Goal: Task Accomplishment & Management: Manage account settings

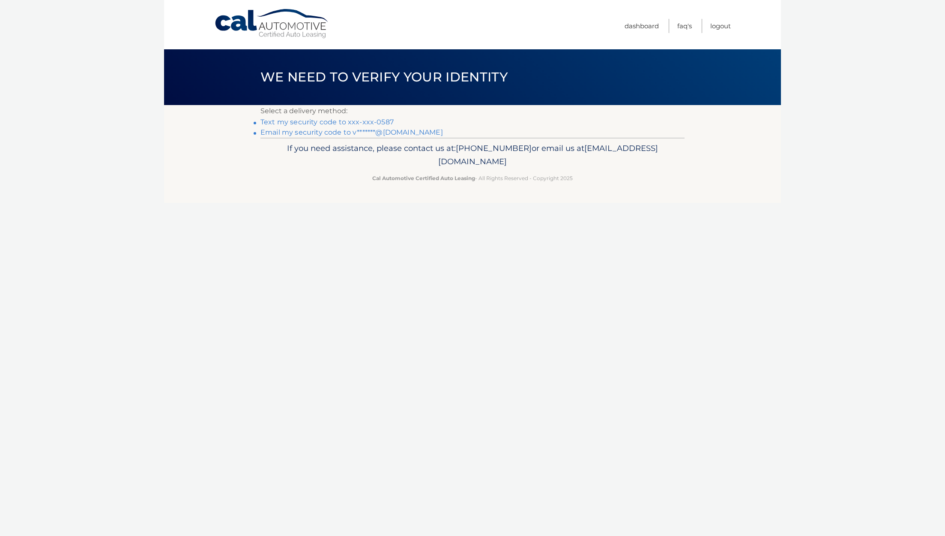
click at [356, 120] on link "Text my security code to xxx-xxx-0587" at bounding box center [327, 122] width 133 height 8
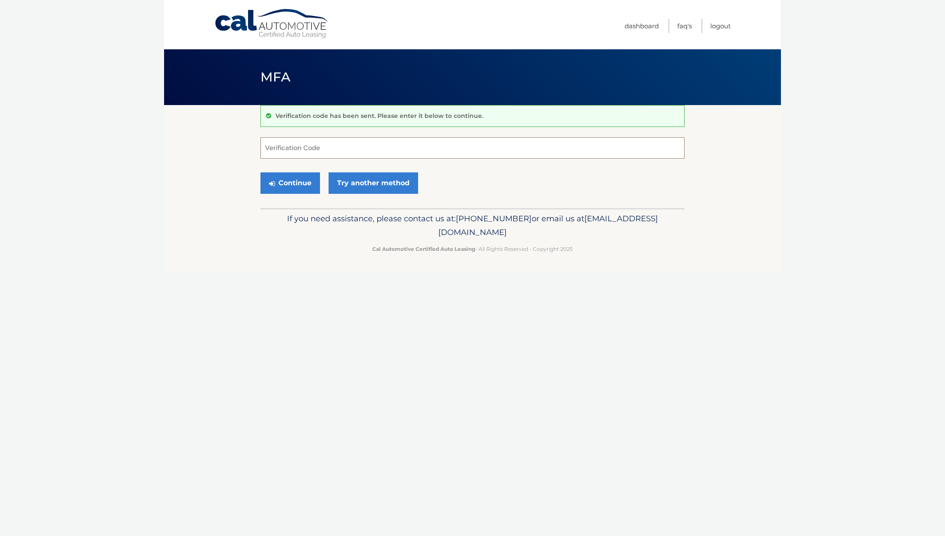
click at [309, 150] on input "Verification Code" at bounding box center [473, 147] width 424 height 21
type input "693140"
click at [293, 186] on button "Continue" at bounding box center [291, 182] width 60 height 21
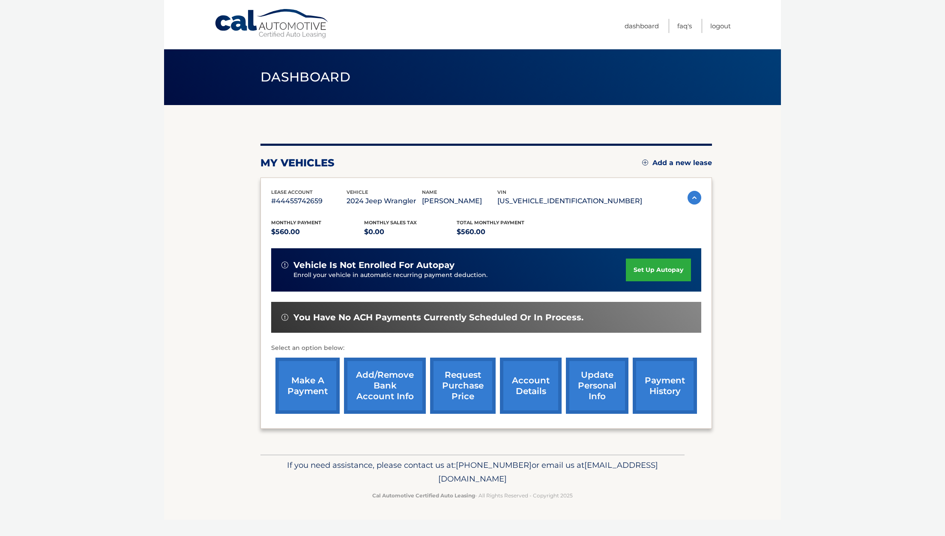
click at [294, 385] on link "make a payment" at bounding box center [308, 385] width 64 height 56
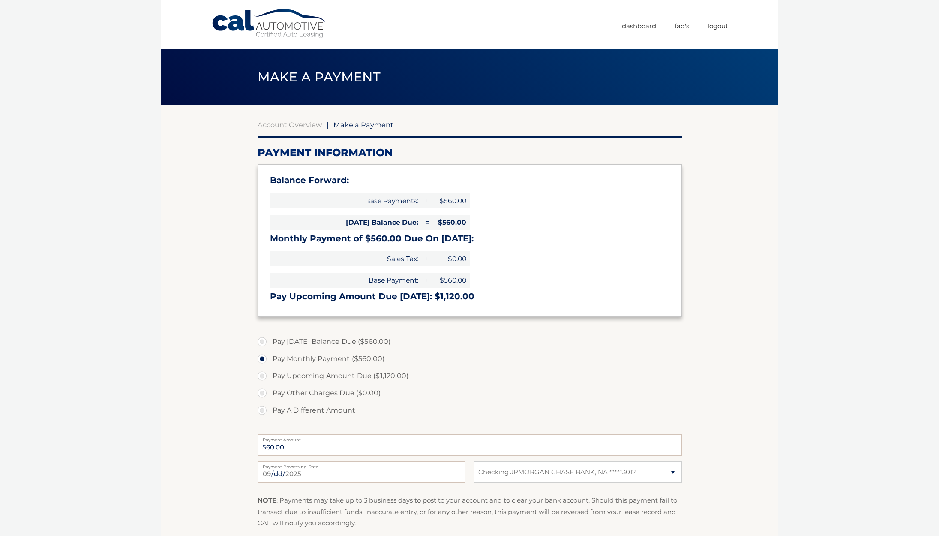
select select "ZTc4YzYxMGMtZGVhMi00NWUwLWIxZTktMDdiY2MwNzNkYmM0"
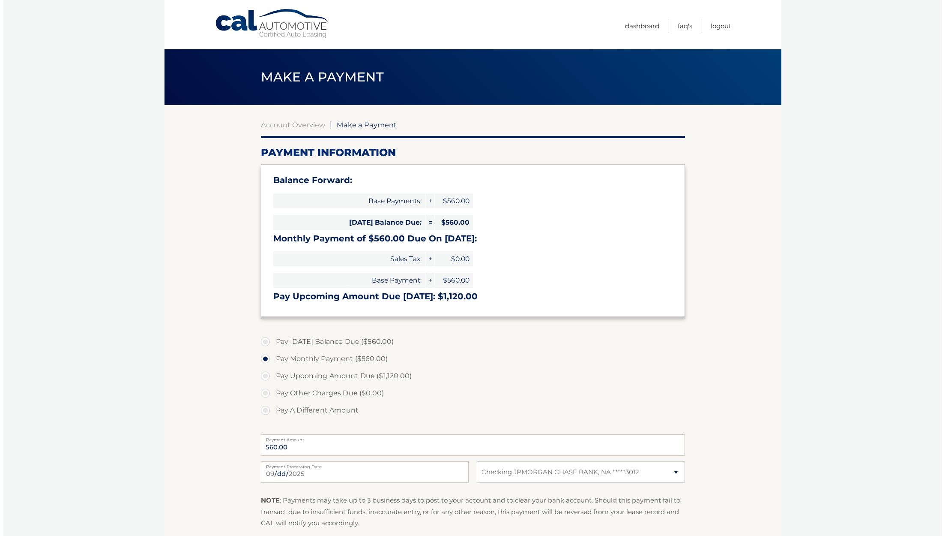
scroll to position [43, 0]
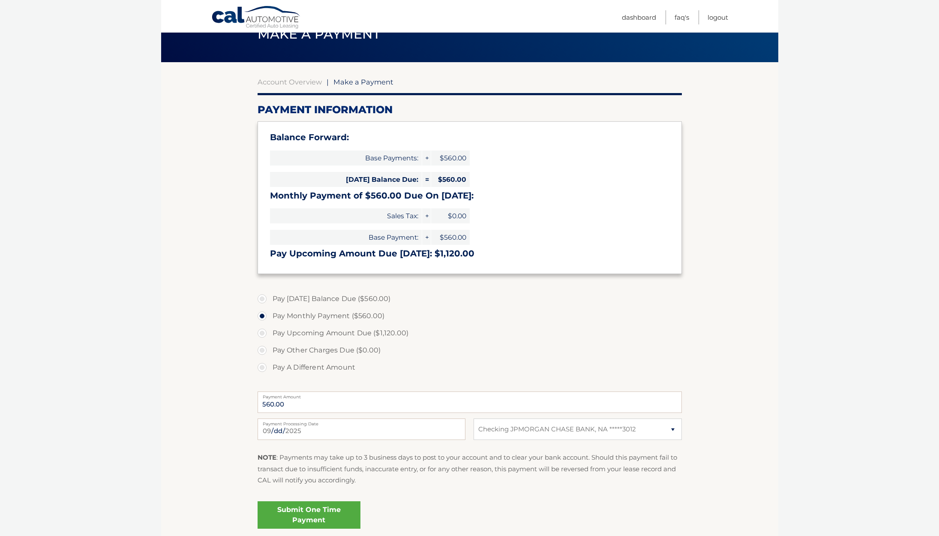
click at [314, 507] on link "Submit One Time Payment" at bounding box center [309, 514] width 103 height 27
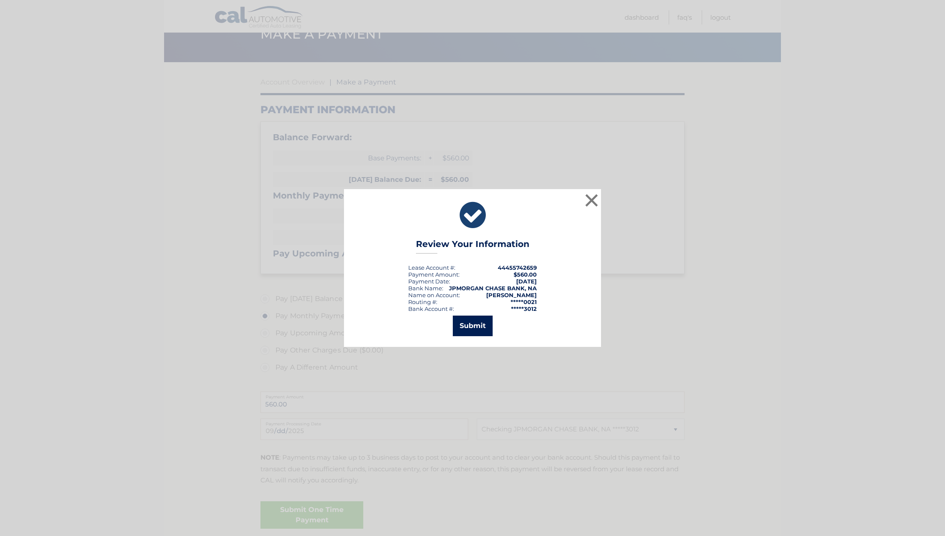
click at [481, 329] on button "Submit" at bounding box center [473, 325] width 40 height 21
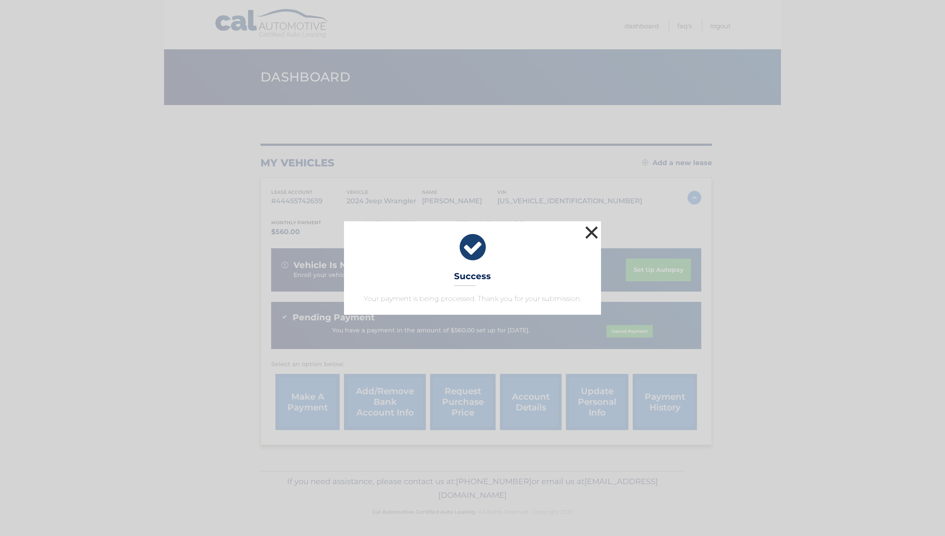
click at [589, 232] on button "×" at bounding box center [591, 232] width 17 height 17
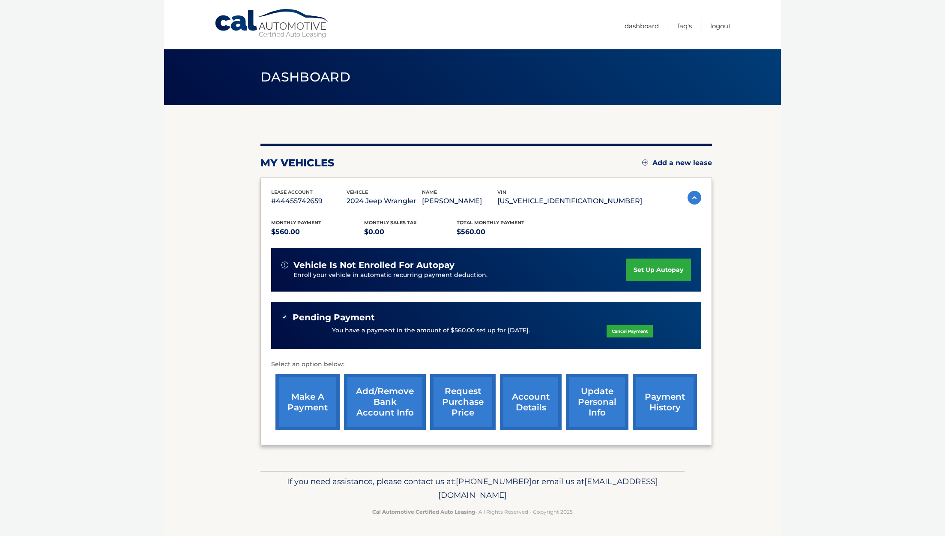
click at [657, 404] on link "payment history" at bounding box center [665, 402] width 64 height 56
